Goal: Check status: Check status

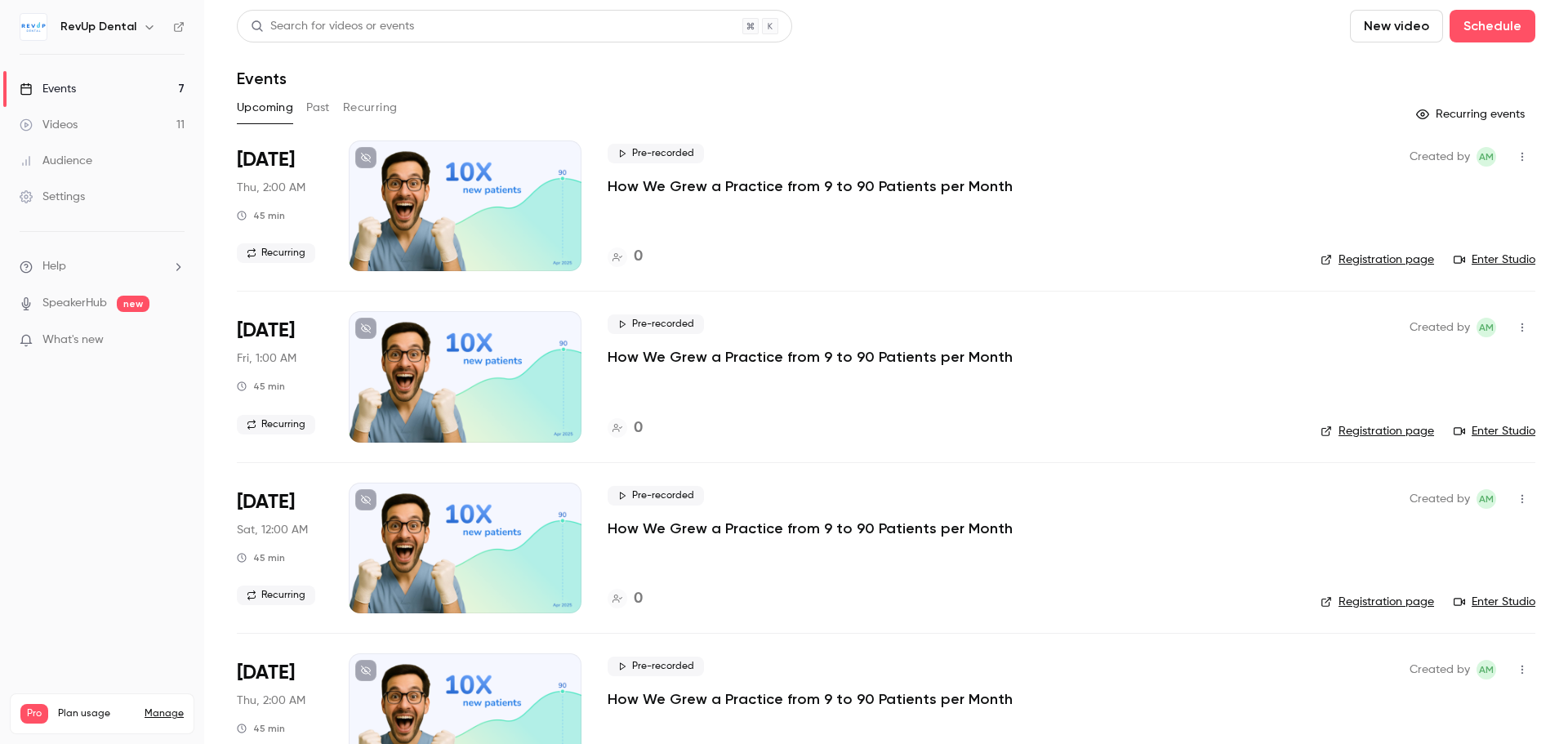
click at [322, 103] on button "Past" at bounding box center [317, 108] width 24 height 26
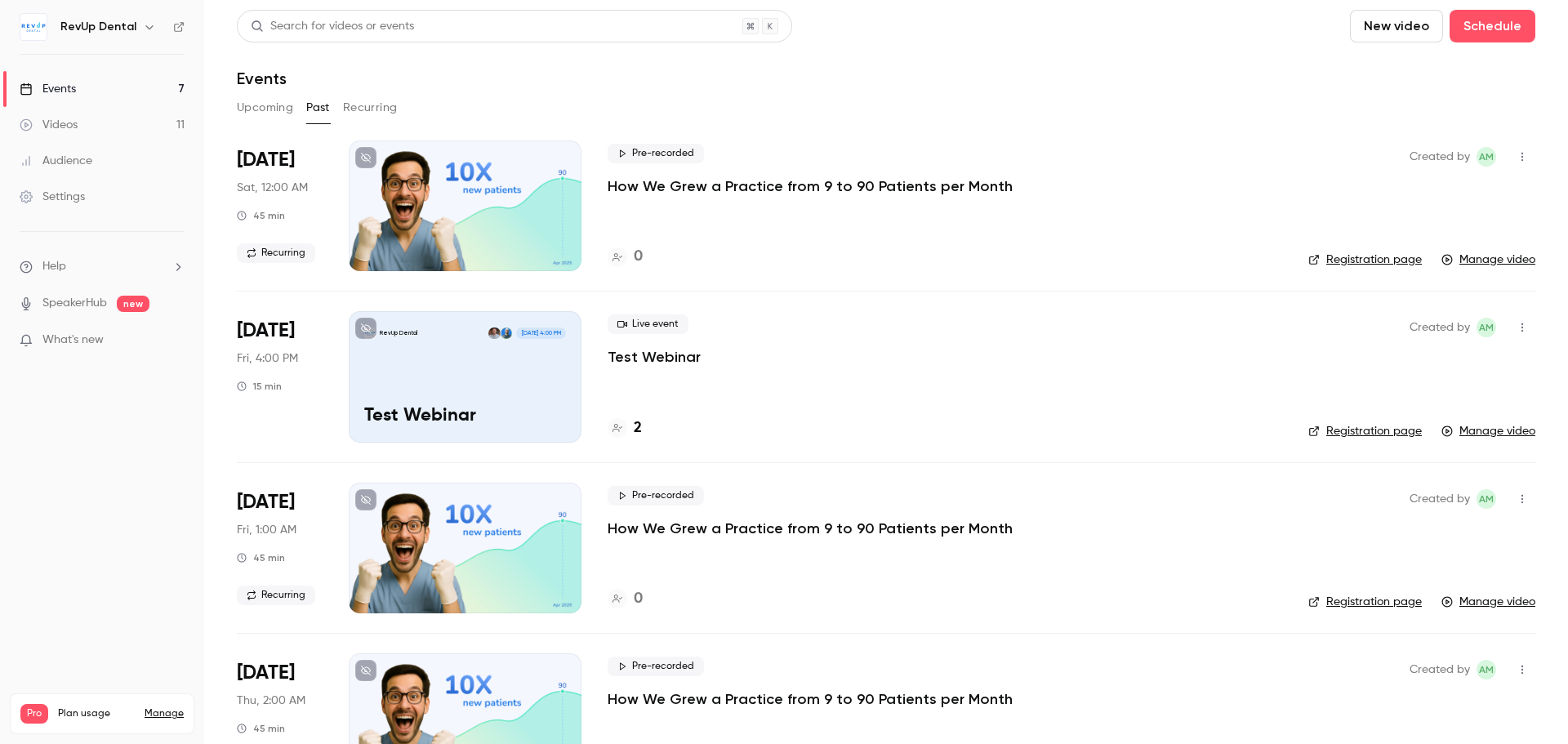
click at [388, 102] on button "Recurring" at bounding box center [370, 108] width 55 height 26
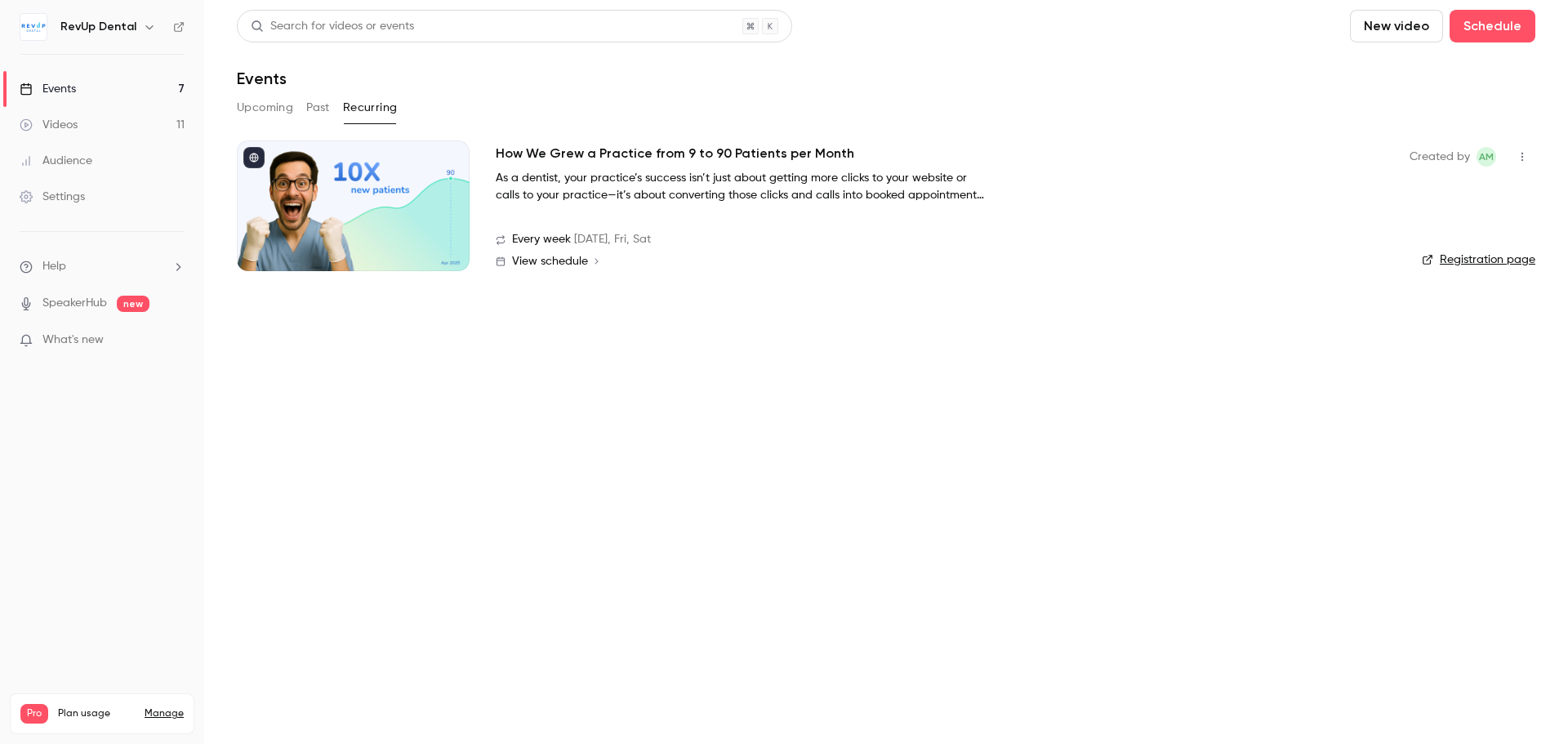
click at [261, 113] on button "Upcoming" at bounding box center [265, 108] width 57 height 26
